Goal: Transaction & Acquisition: Purchase product/service

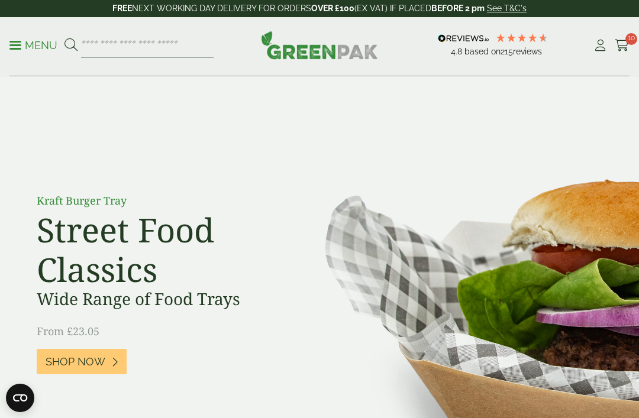
click at [630, 44] on span "10" at bounding box center [631, 39] width 12 height 12
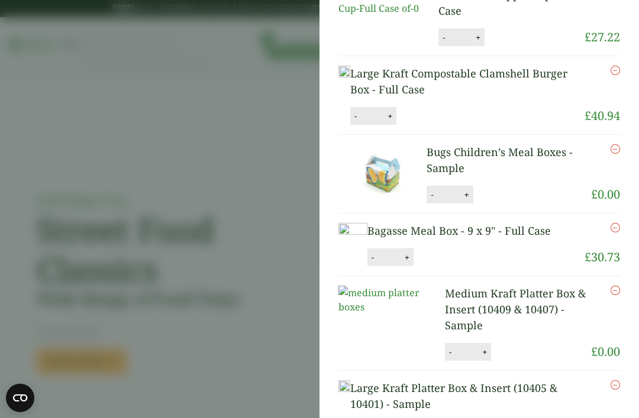
scroll to position [190, 0]
click at [617, 153] on icon "Remove this item" at bounding box center [614, 148] width 9 height 9
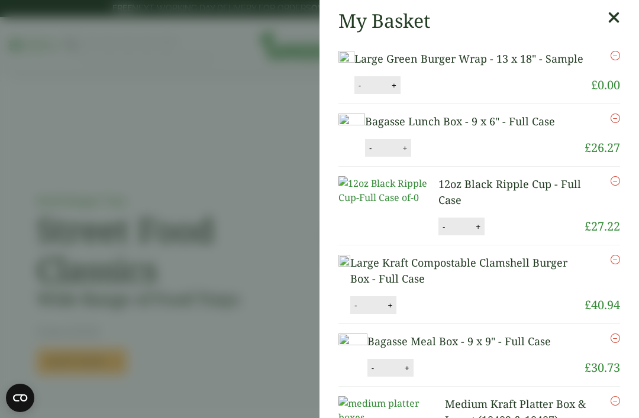
scroll to position [0, 0]
click at [618, 15] on icon at bounding box center [613, 17] width 12 height 17
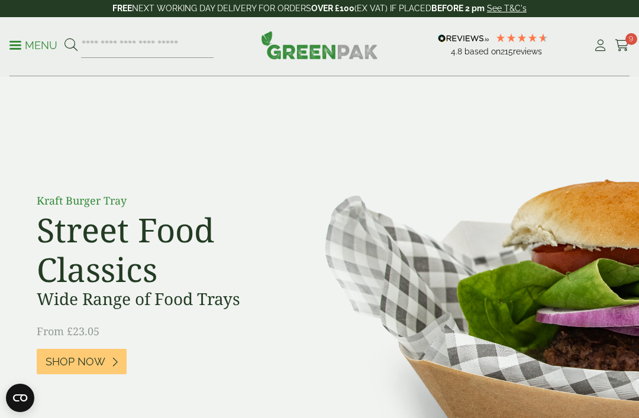
click at [27, 47] on p "Menu" at bounding box center [33, 45] width 48 height 14
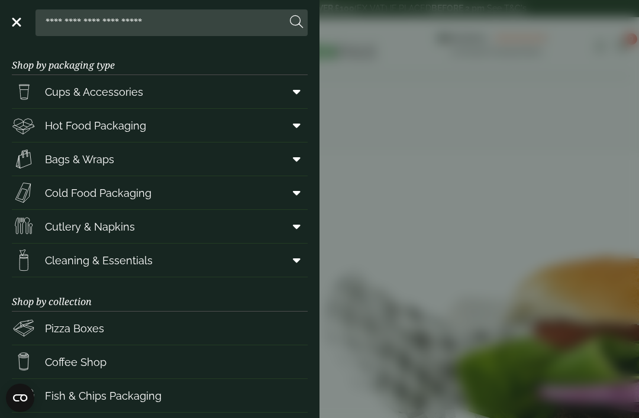
click at [231, 121] on link "Hot Food Packaging" at bounding box center [160, 125] width 296 height 33
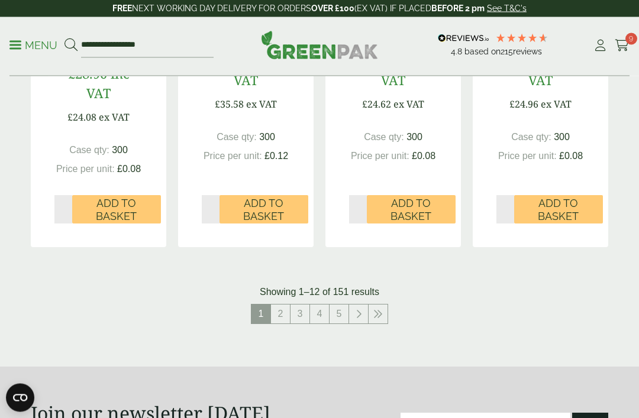
scroll to position [1405, 0]
click at [279, 305] on link "2" at bounding box center [280, 314] width 19 height 19
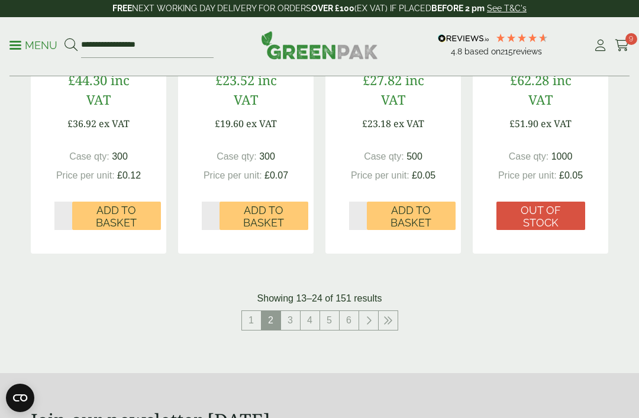
scroll to position [1476, 0]
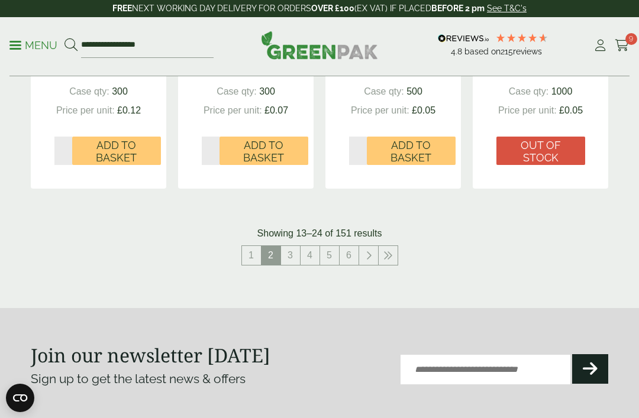
click at [291, 246] on link "3" at bounding box center [290, 255] width 19 height 19
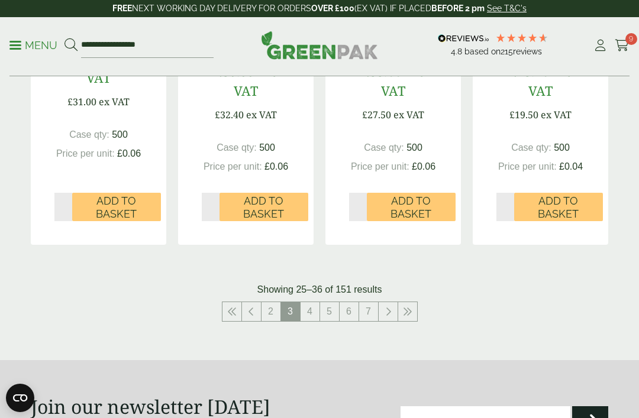
scroll to position [1467, 0]
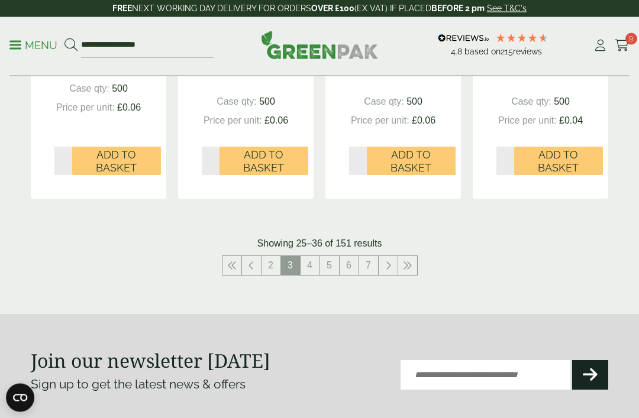
click at [311, 258] on link "4" at bounding box center [309, 266] width 19 height 19
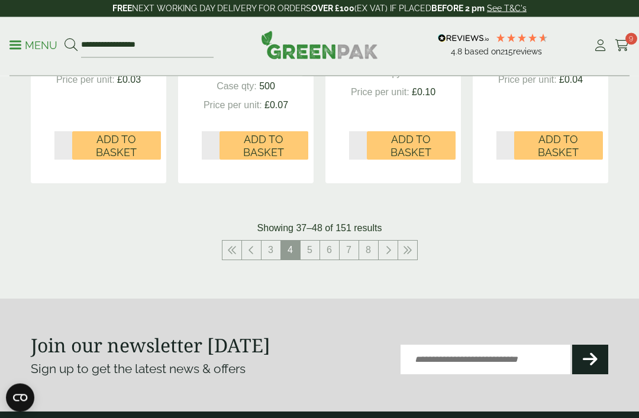
scroll to position [1488, 0]
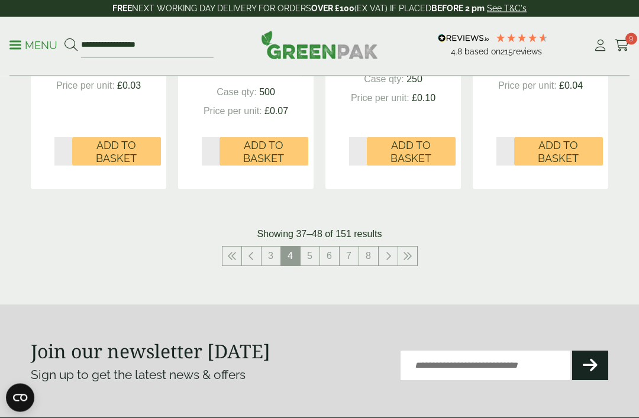
click at [310, 247] on link "5" at bounding box center [309, 256] width 19 height 19
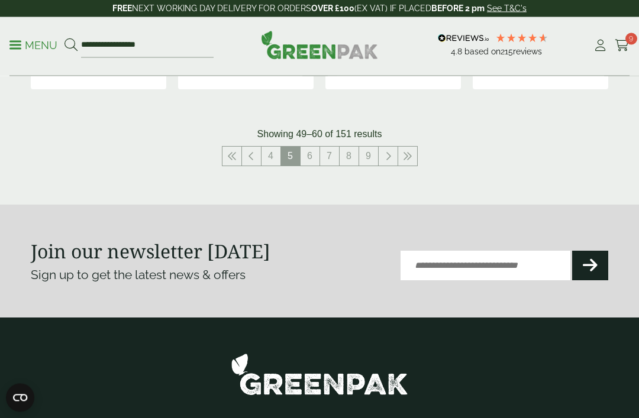
scroll to position [1580, 0]
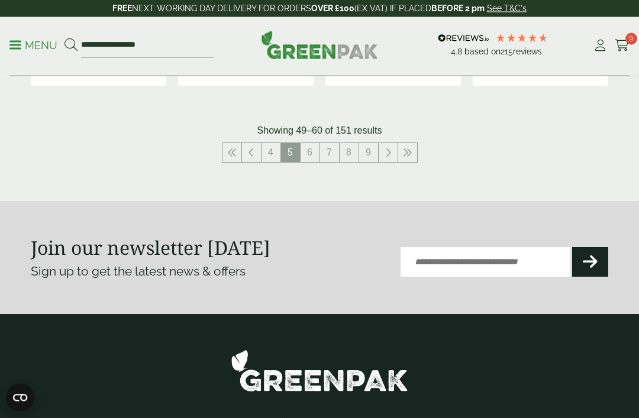
click at [311, 156] on link "6" at bounding box center [309, 153] width 19 height 19
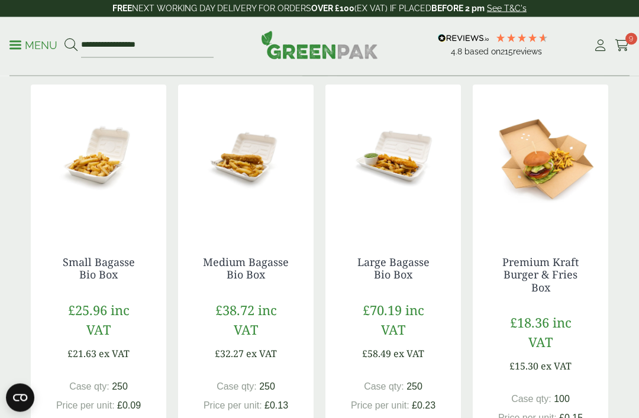
scroll to position [745, 0]
click at [564, 255] on link "Premium Kraft Burger & Fries Box" at bounding box center [540, 275] width 76 height 40
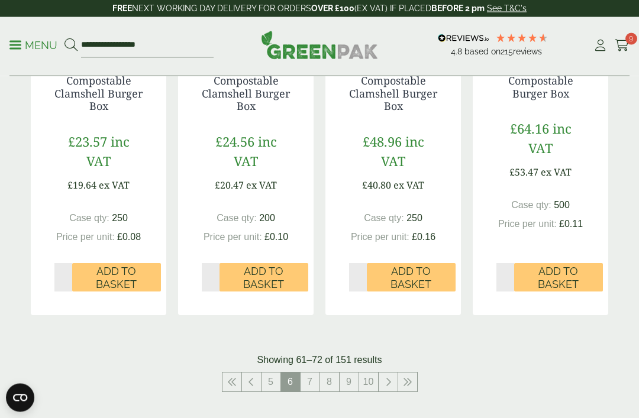
scroll to position [1460, 0]
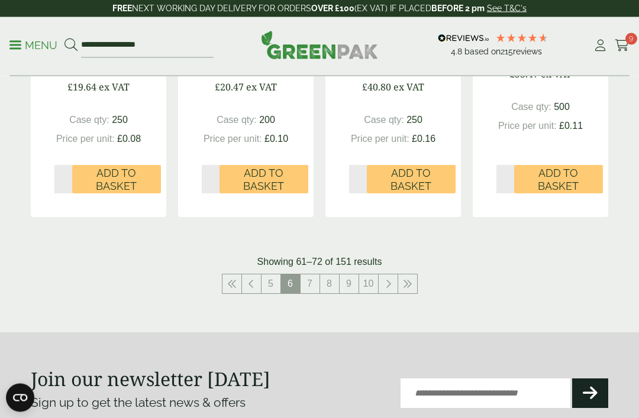
click at [305, 275] on link "7" at bounding box center [309, 284] width 19 height 19
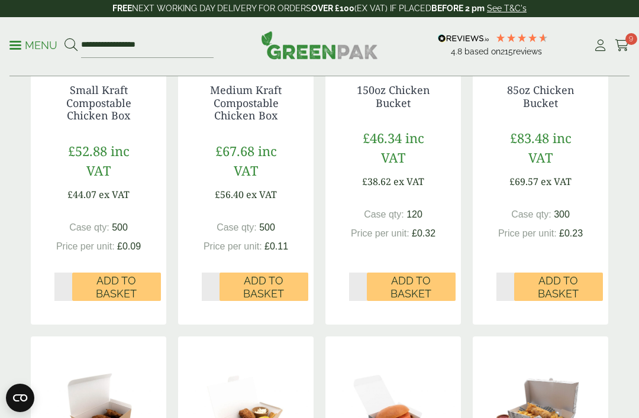
scroll to position [489, 0]
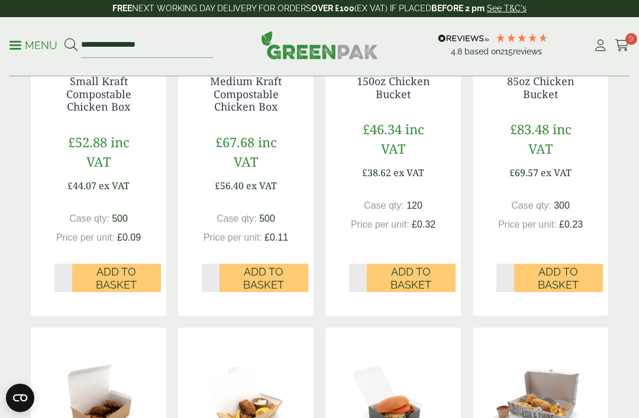
click at [626, 44] on icon at bounding box center [622, 46] width 15 height 12
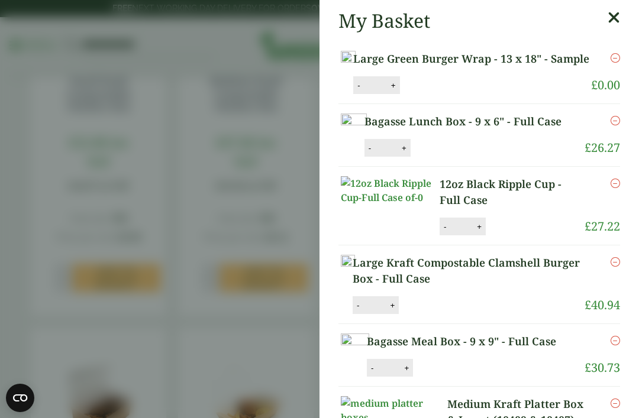
scroll to position [0, 0]
click at [610, 13] on icon at bounding box center [613, 17] width 12 height 17
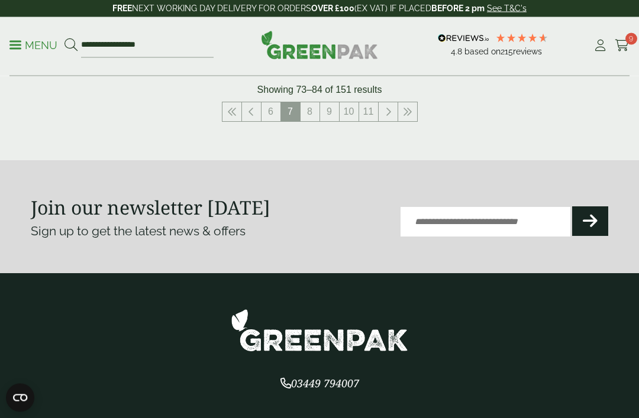
scroll to position [1588, 0]
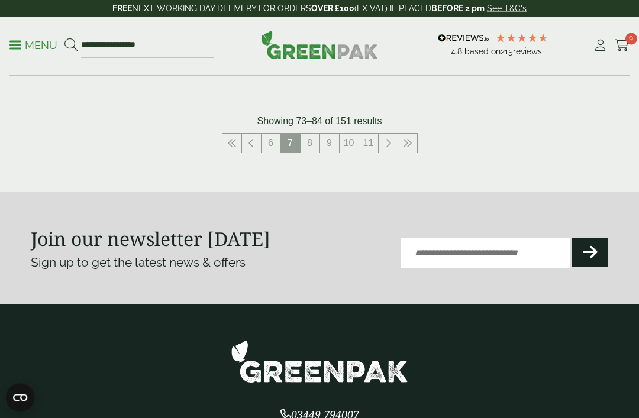
click at [315, 147] on link "8" at bounding box center [309, 143] width 19 height 19
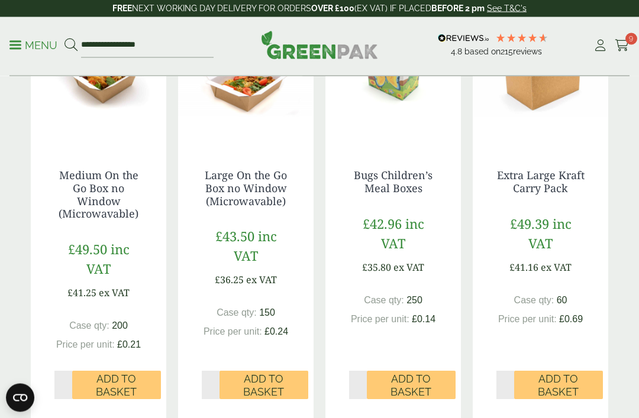
scroll to position [1240, 0]
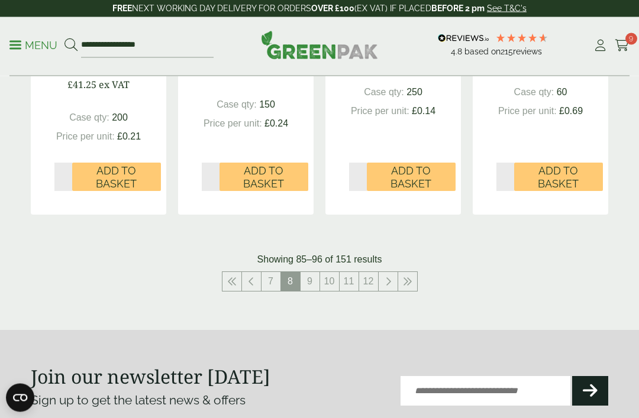
click at [309, 273] on link "9" at bounding box center [309, 282] width 19 height 19
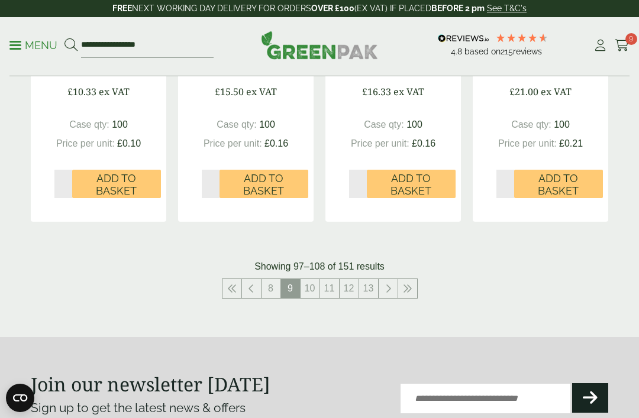
scroll to position [1419, 0]
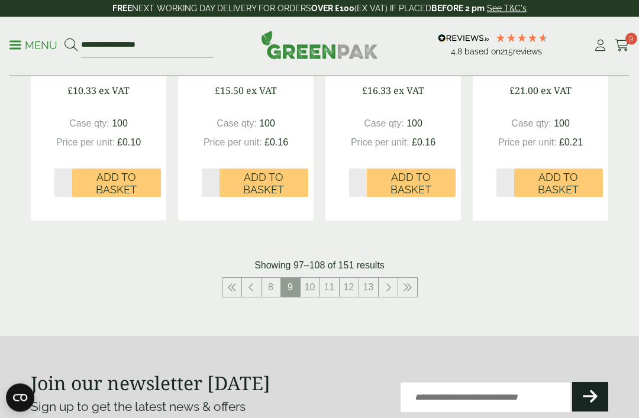
click at [311, 281] on link "10" at bounding box center [309, 288] width 19 height 19
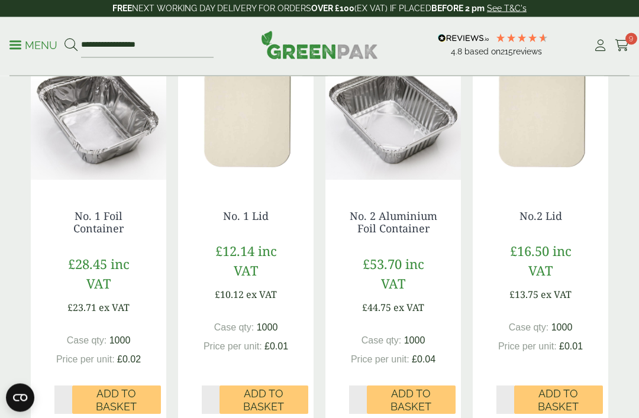
scroll to position [1215, 0]
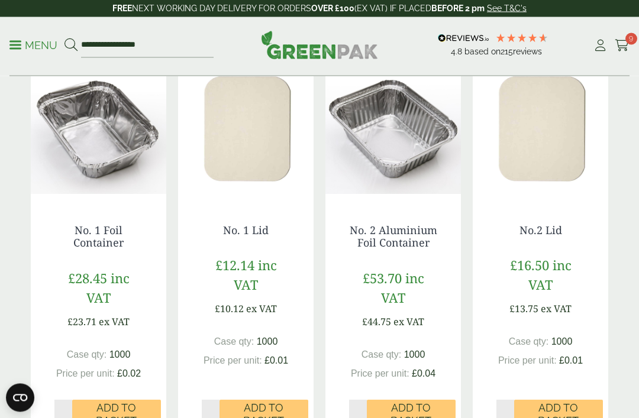
click at [625, 42] on icon at bounding box center [622, 46] width 15 height 12
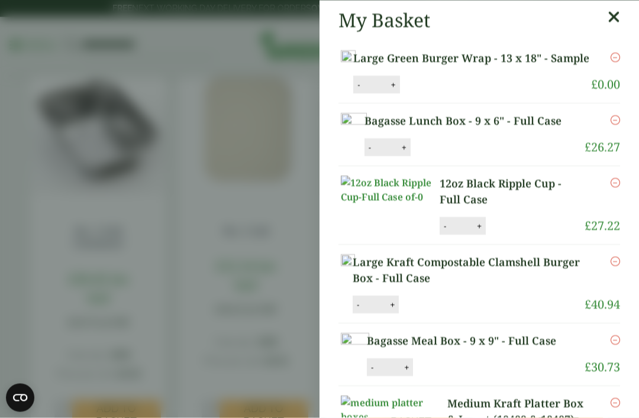
scroll to position [1216, 0]
click at [616, 15] on icon at bounding box center [613, 17] width 12 height 17
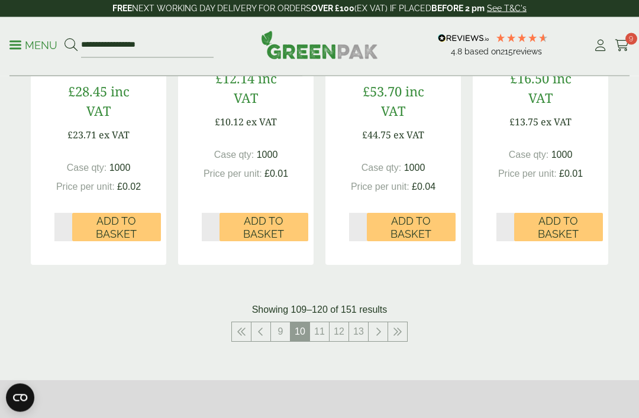
scroll to position [1383, 0]
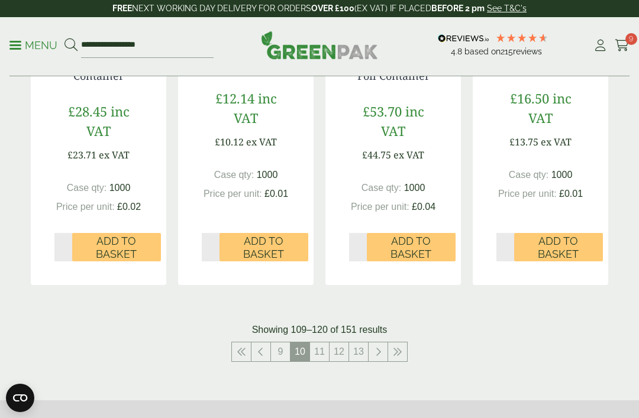
click at [622, 41] on icon at bounding box center [622, 46] width 15 height 12
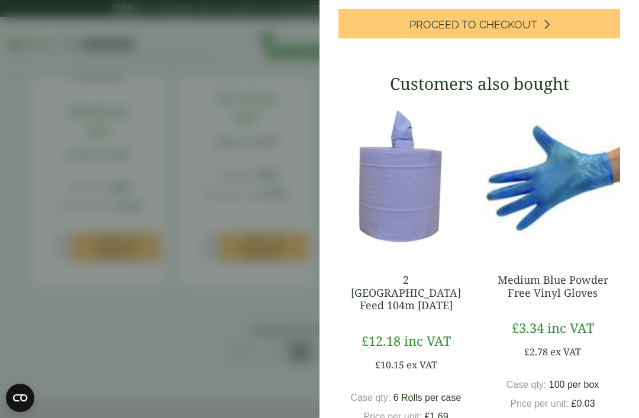
scroll to position [700, 0]
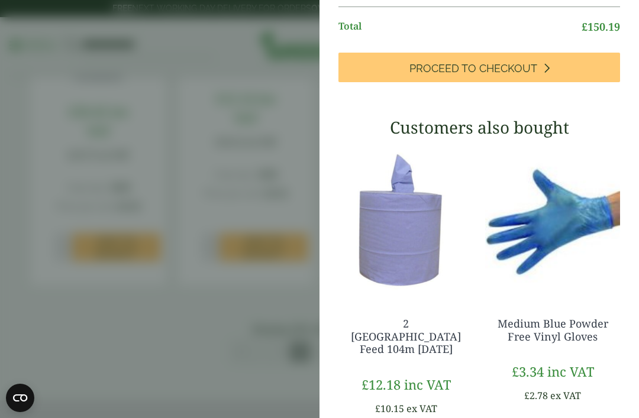
click at [537, 82] on link "Proceed to Checkout" at bounding box center [479, 68] width 282 height 30
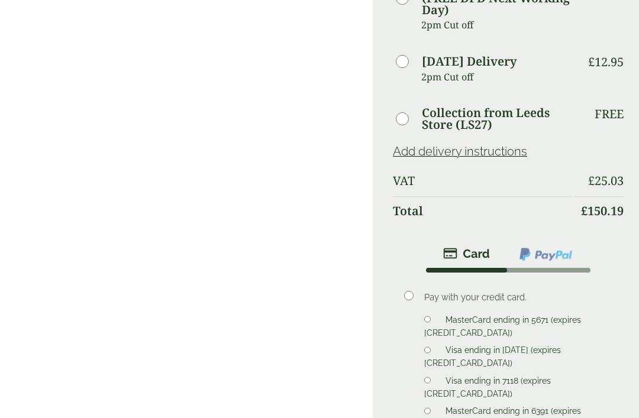
scroll to position [708, 0]
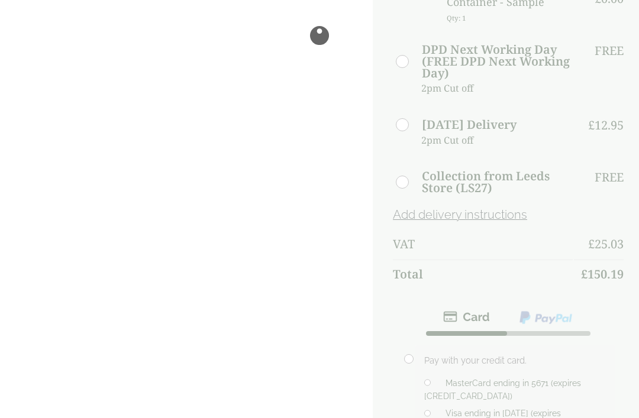
scroll to position [645, 0]
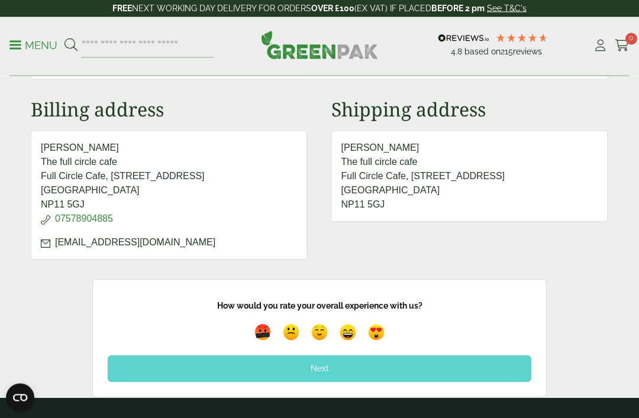
scroll to position [715, 0]
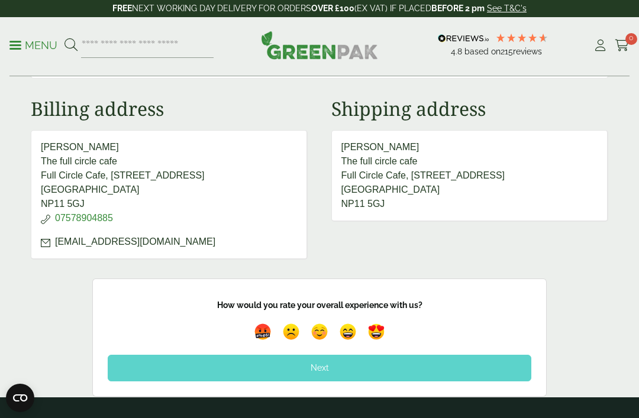
click at [349, 343] on img at bounding box center [348, 332] width 22 height 22
click at [373, 381] on div "Next" at bounding box center [319, 368] width 423 height 26
click at [431, 371] on div "Next" at bounding box center [319, 368] width 423 height 26
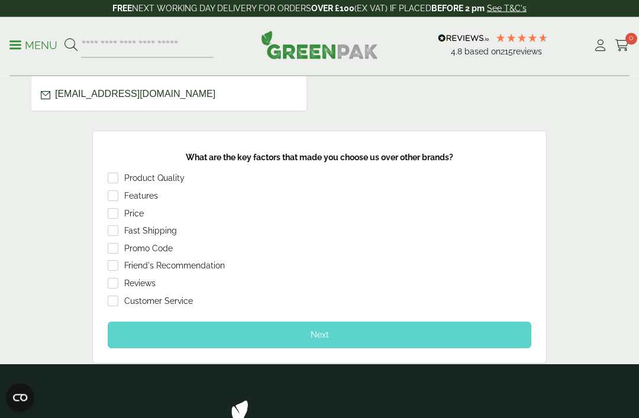
scroll to position [863, 0]
click at [298, 339] on div "Next" at bounding box center [319, 335] width 423 height 26
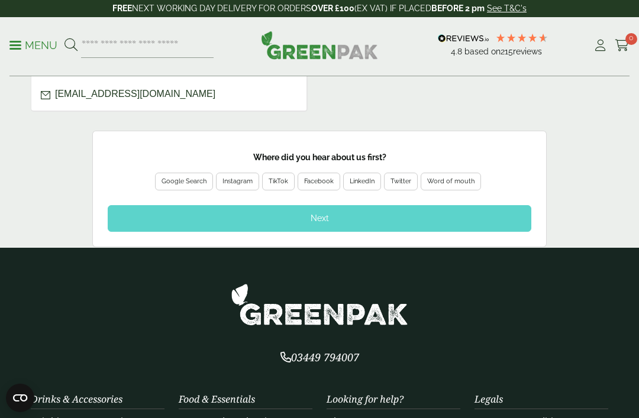
click at [196, 187] on div "Google Search" at bounding box center [183, 181] width 45 height 11
click at [348, 226] on div "Next" at bounding box center [319, 218] width 423 height 26
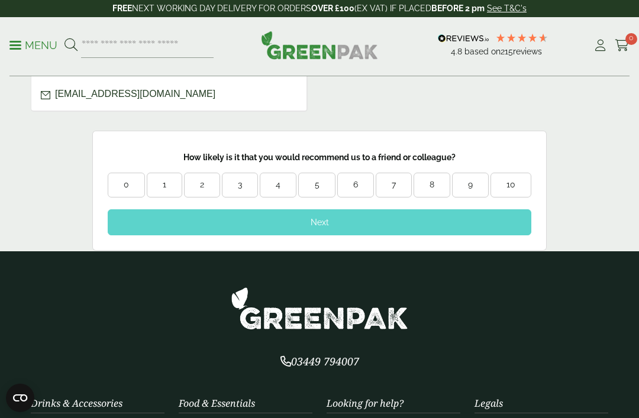
click at [392, 189] on div "7" at bounding box center [394, 185] width 36 height 25
click at [466, 191] on div "9" at bounding box center [469, 185] width 35 height 12
click at [473, 227] on div "Next" at bounding box center [319, 222] width 423 height 26
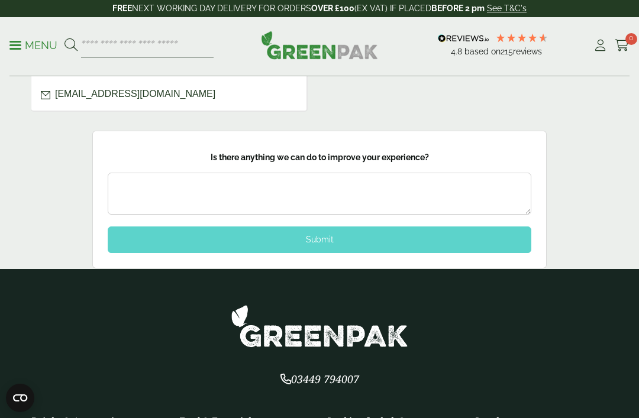
click at [332, 247] on div "Submit" at bounding box center [319, 240] width 423 height 26
